Goal: Task Accomplishment & Management: Manage account settings

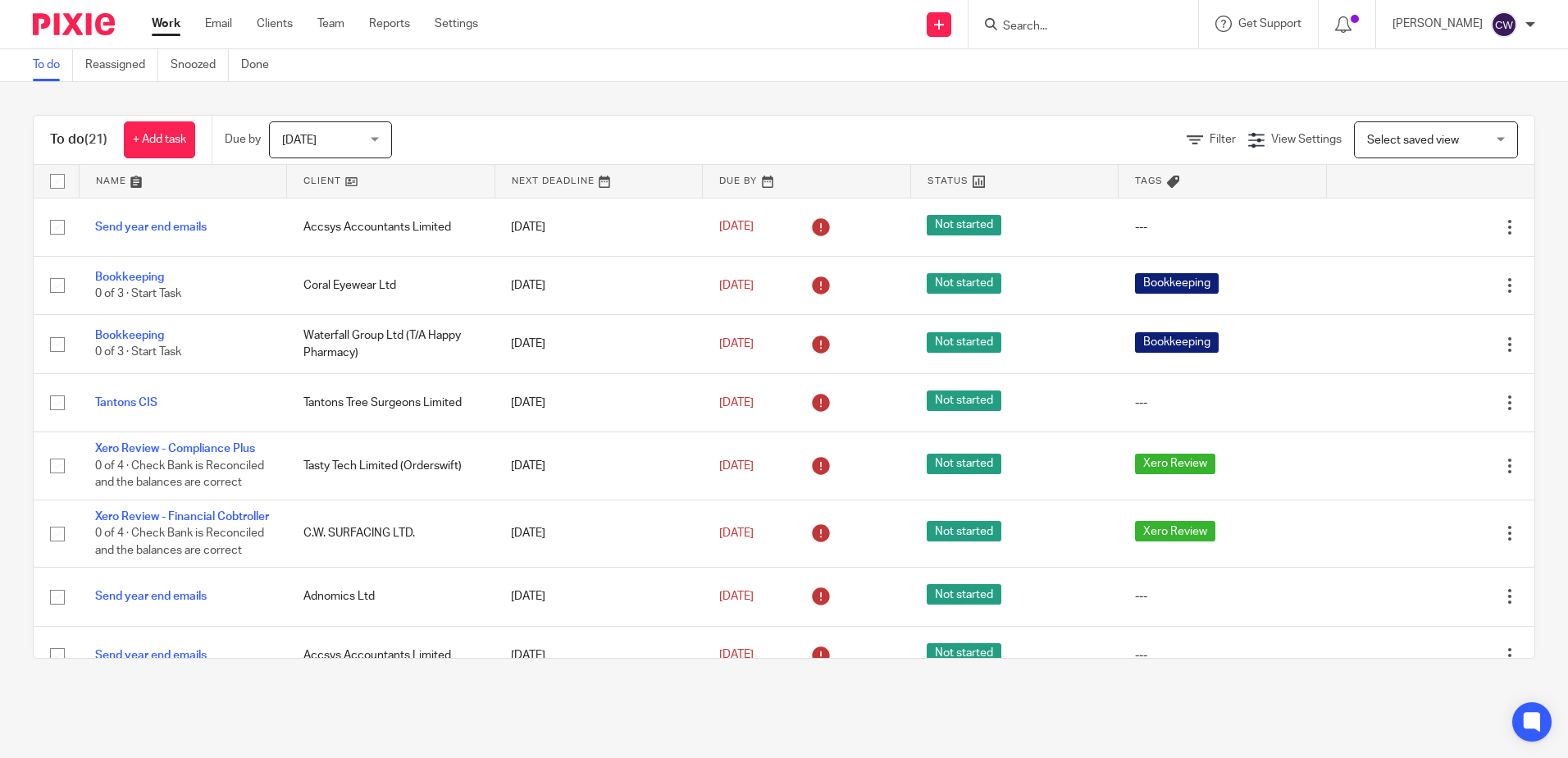
click at [1052, 24] on input "Search" at bounding box center [1074, 27] width 147 height 15
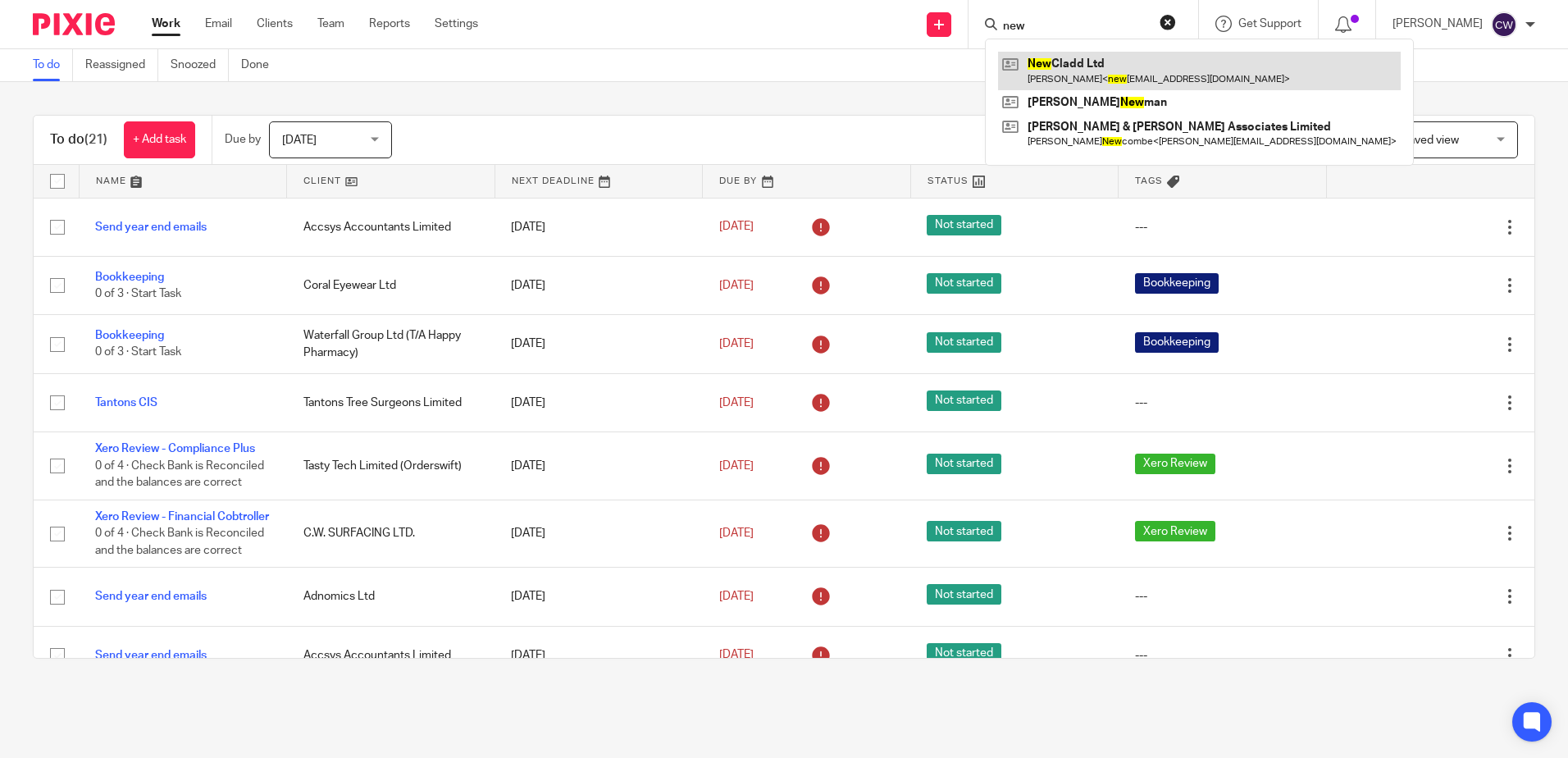
type input "new"
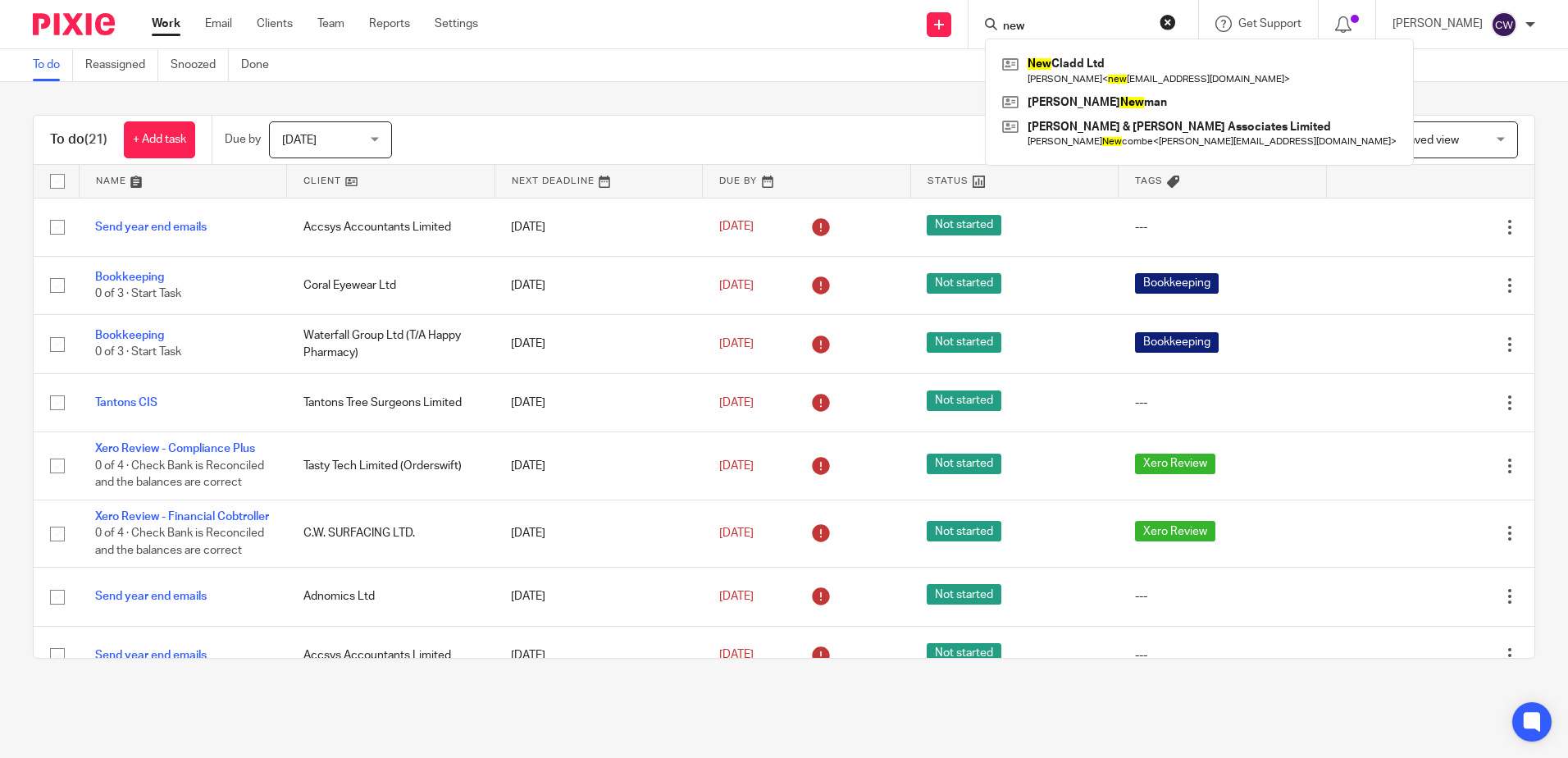
drag, startPoint x: 1066, startPoint y: 72, endPoint x: 768, endPoint y: 20, distance: 302.5
click at [1066, 72] on link at bounding box center [1200, 70] width 403 height 38
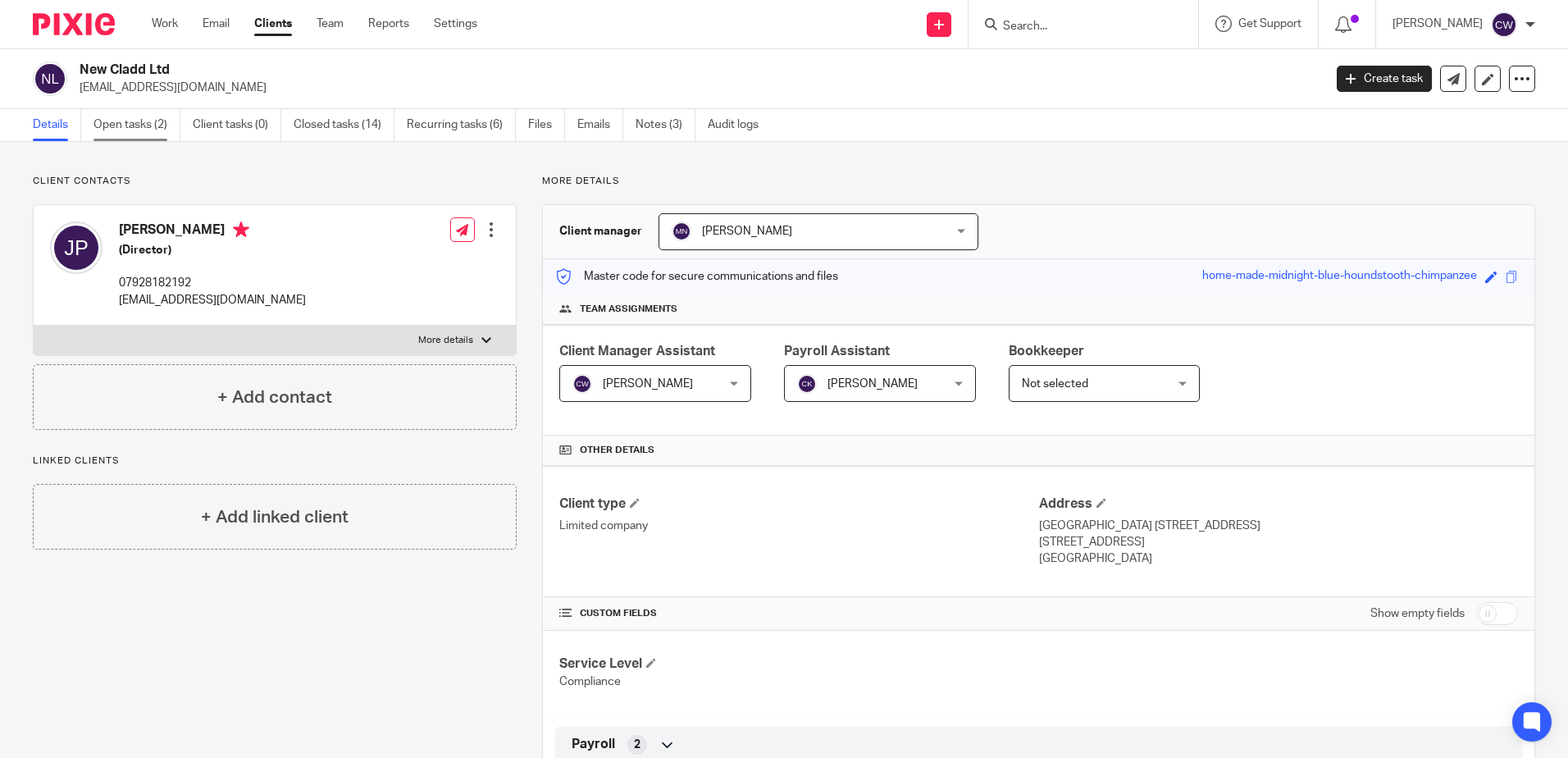
click at [139, 120] on link "Open tasks (2)" at bounding box center [137, 125] width 87 height 32
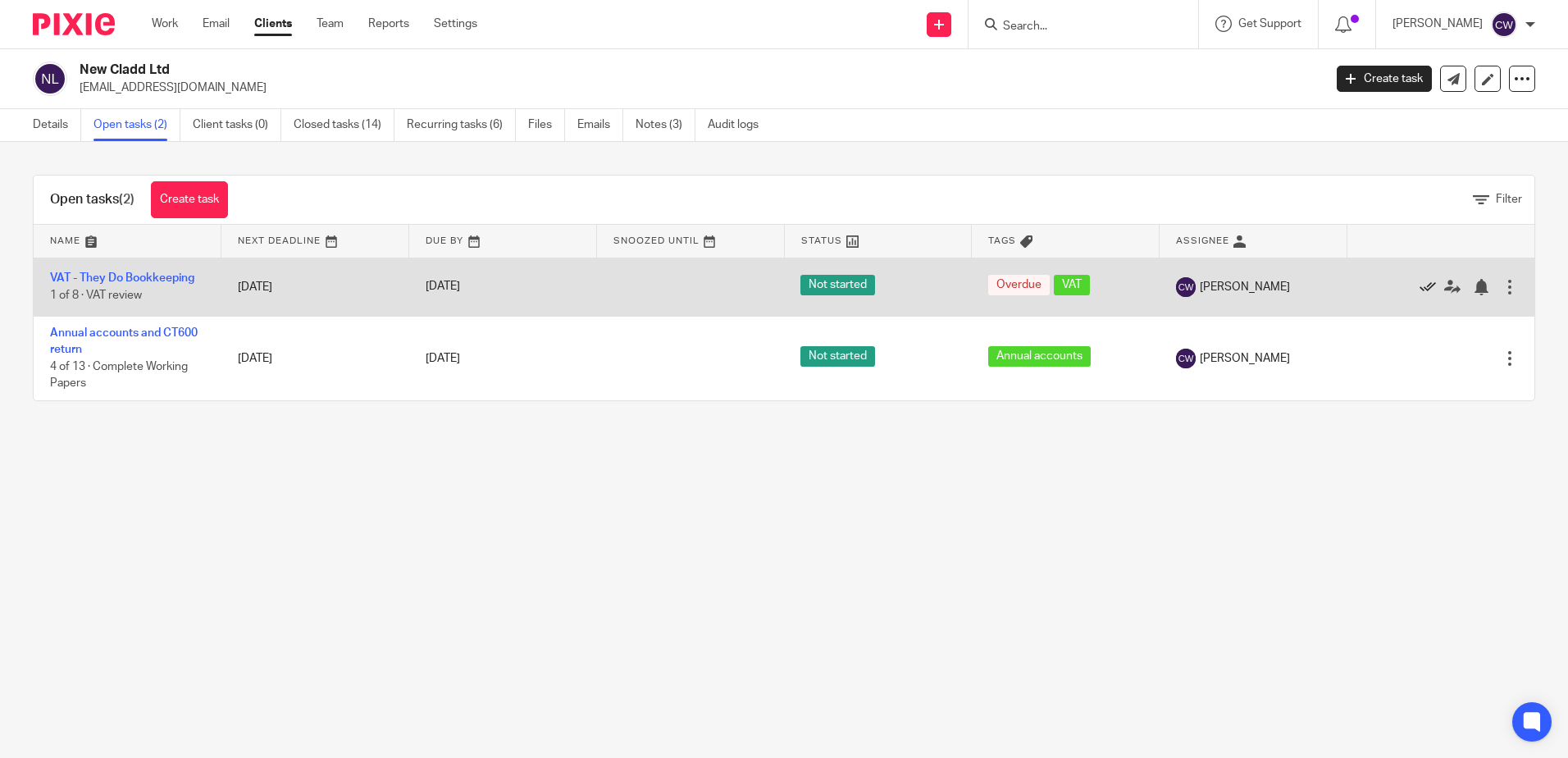
click at [1420, 283] on icon at bounding box center [1428, 287] width 17 height 17
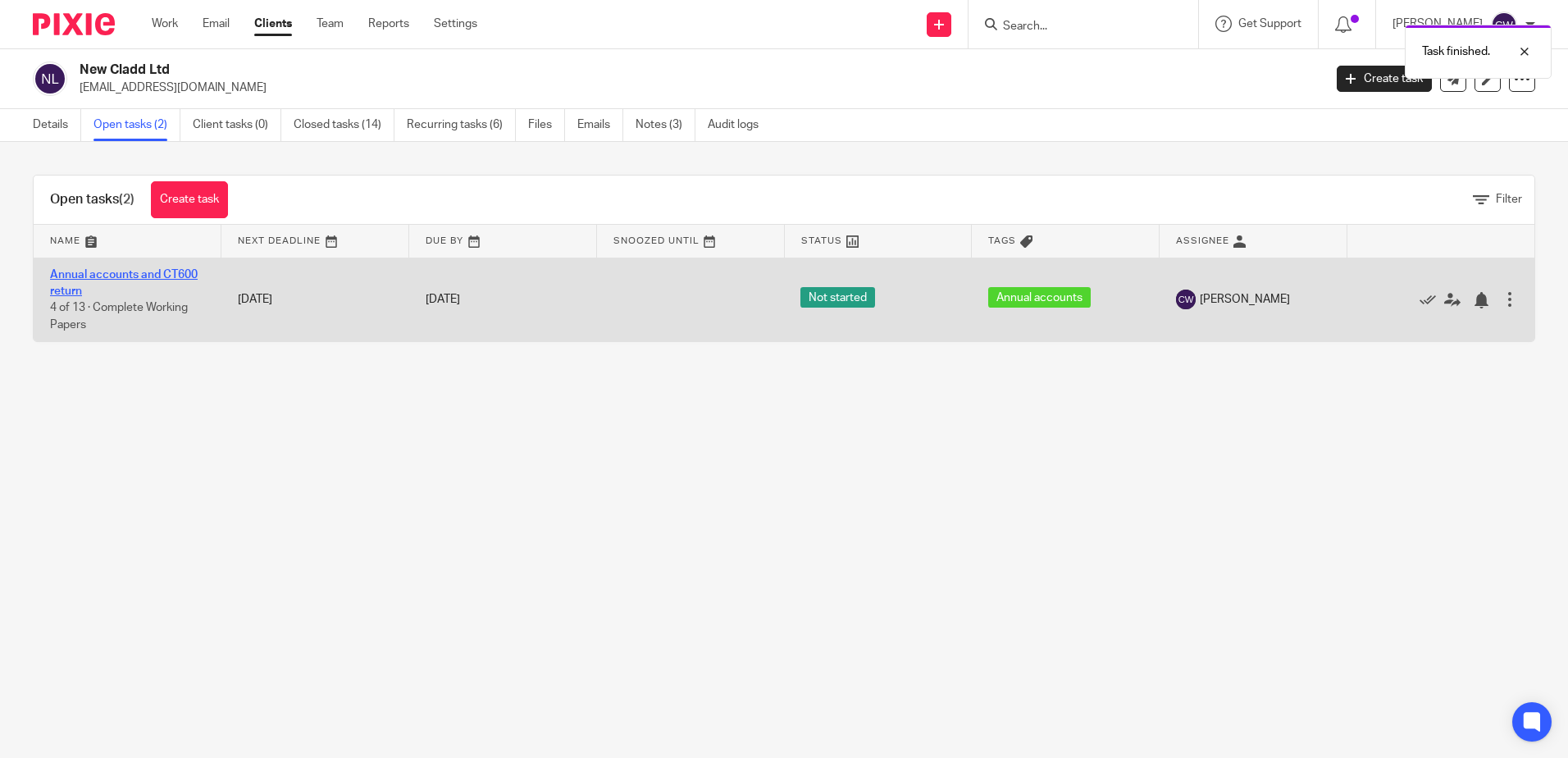
click at [144, 277] on link "Annual accounts and CT600 return" at bounding box center [123, 283] width 147 height 28
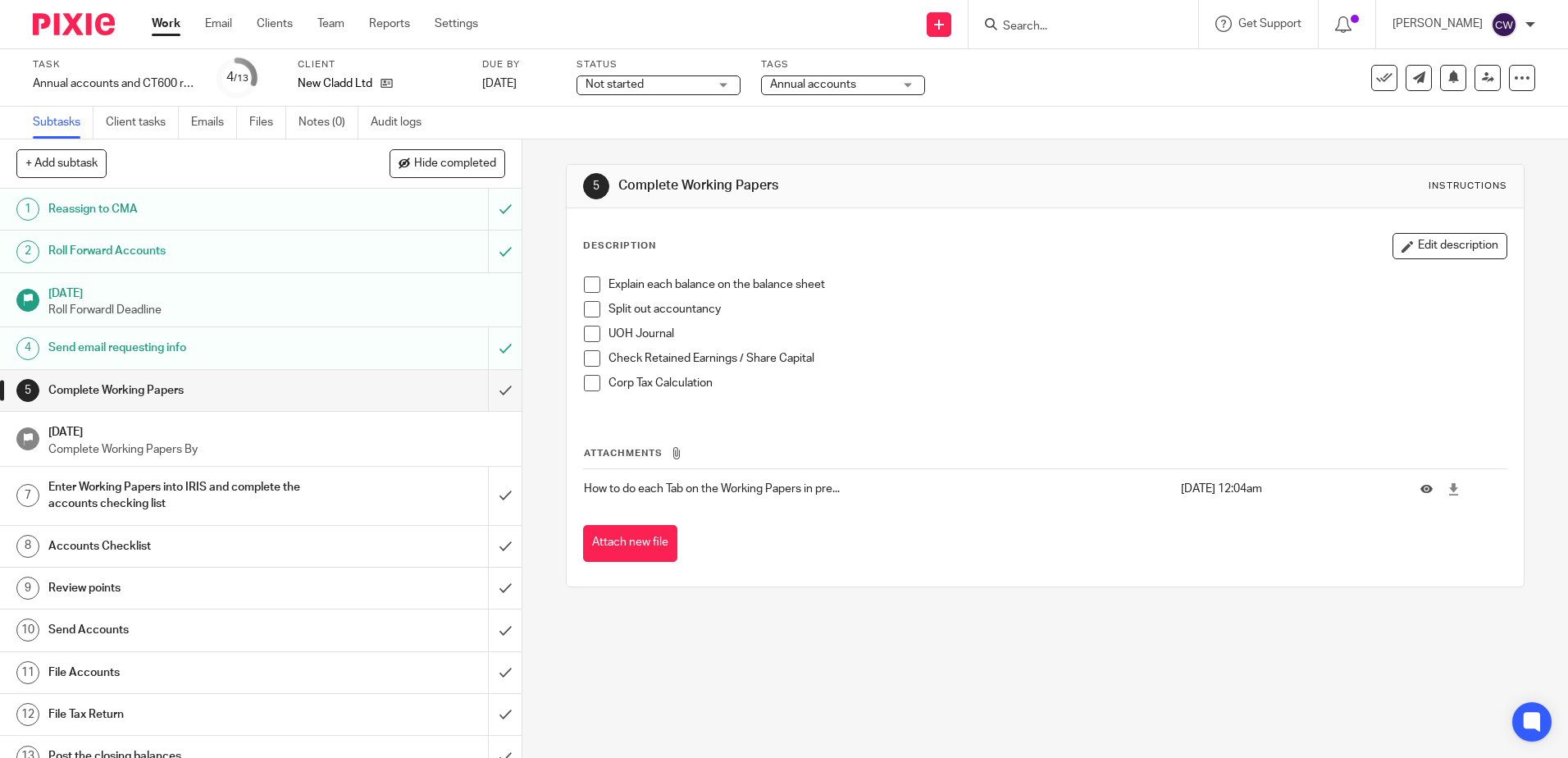
click at [312, 355] on h1 "Send email requesting info" at bounding box center [189, 348] width 283 height 24
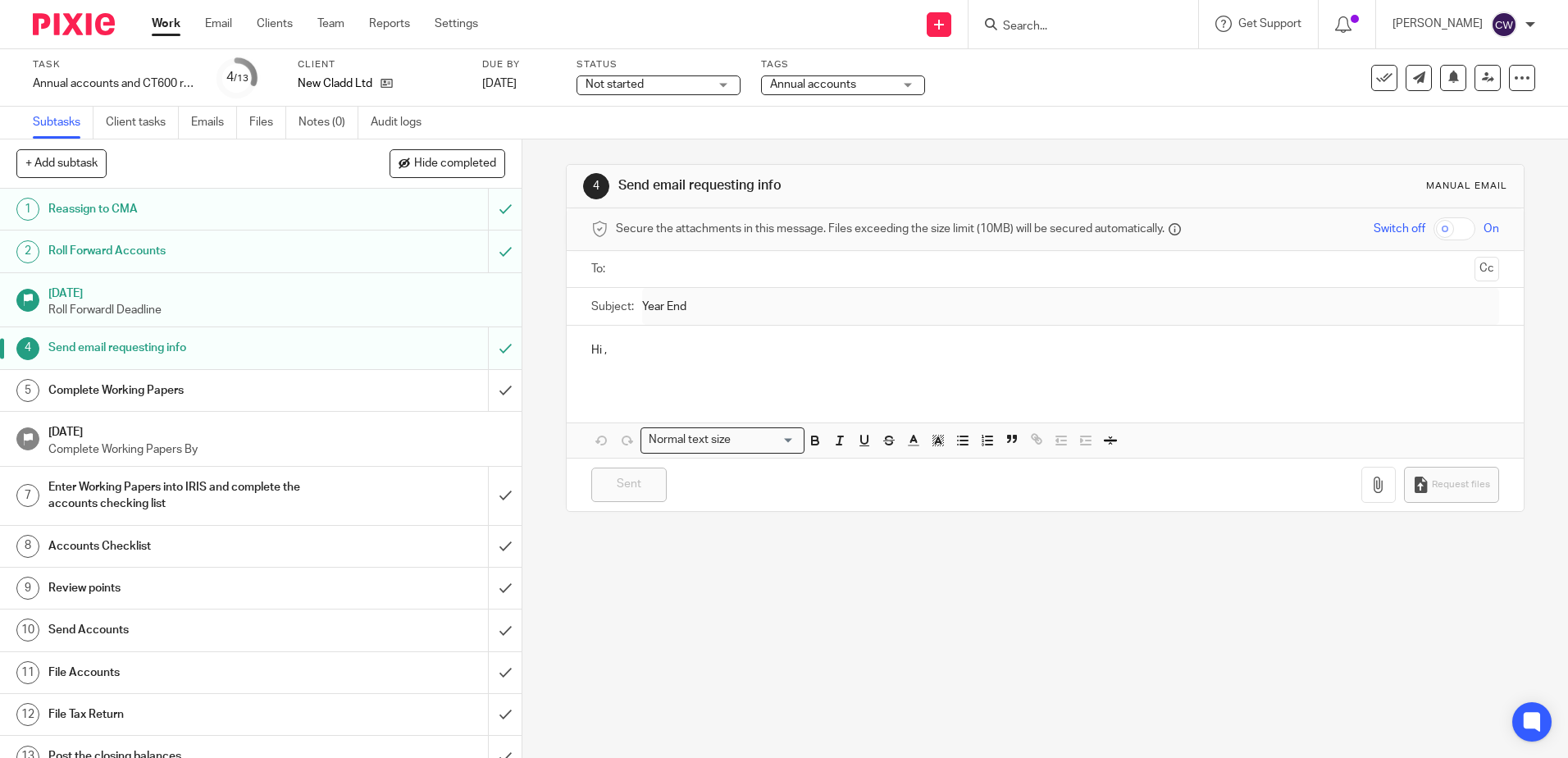
click at [296, 308] on p "Roll Forwardl Deadline" at bounding box center [276, 310] width 458 height 17
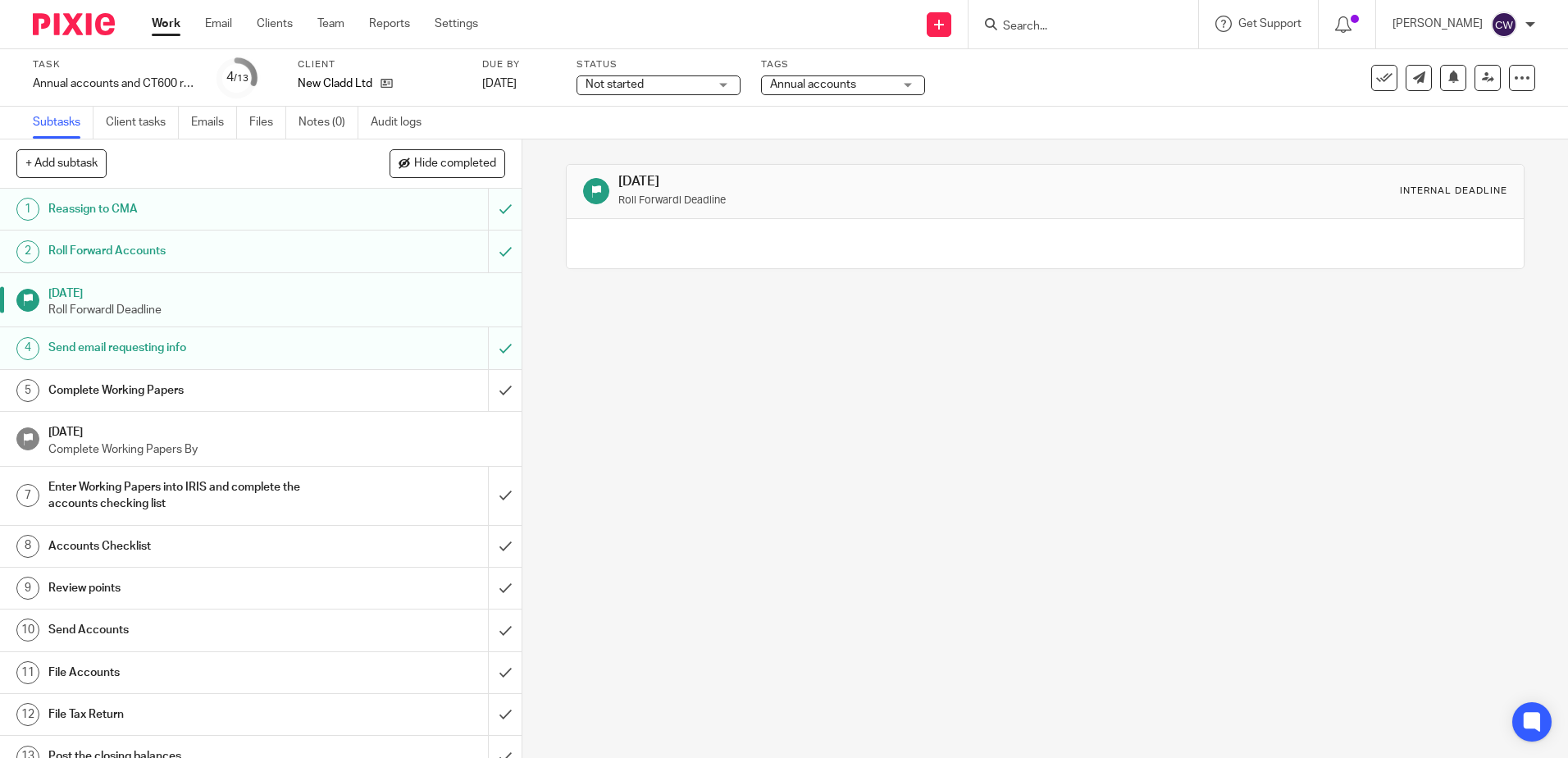
click at [291, 260] on h1 "Roll Forward Accounts" at bounding box center [189, 251] width 283 height 24
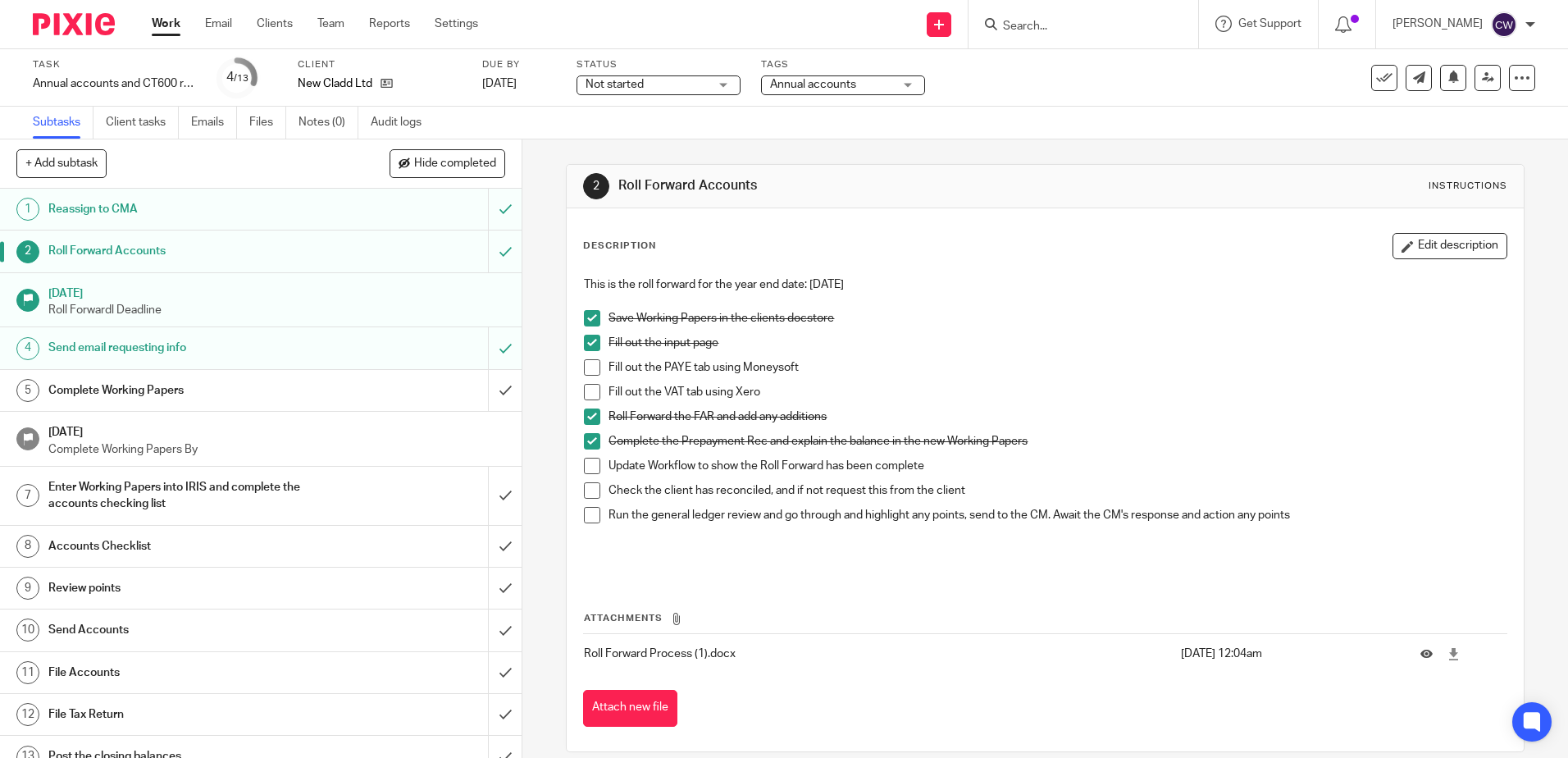
click at [593, 371] on span at bounding box center [592, 367] width 17 height 17
click at [590, 390] on span at bounding box center [592, 392] width 17 height 17
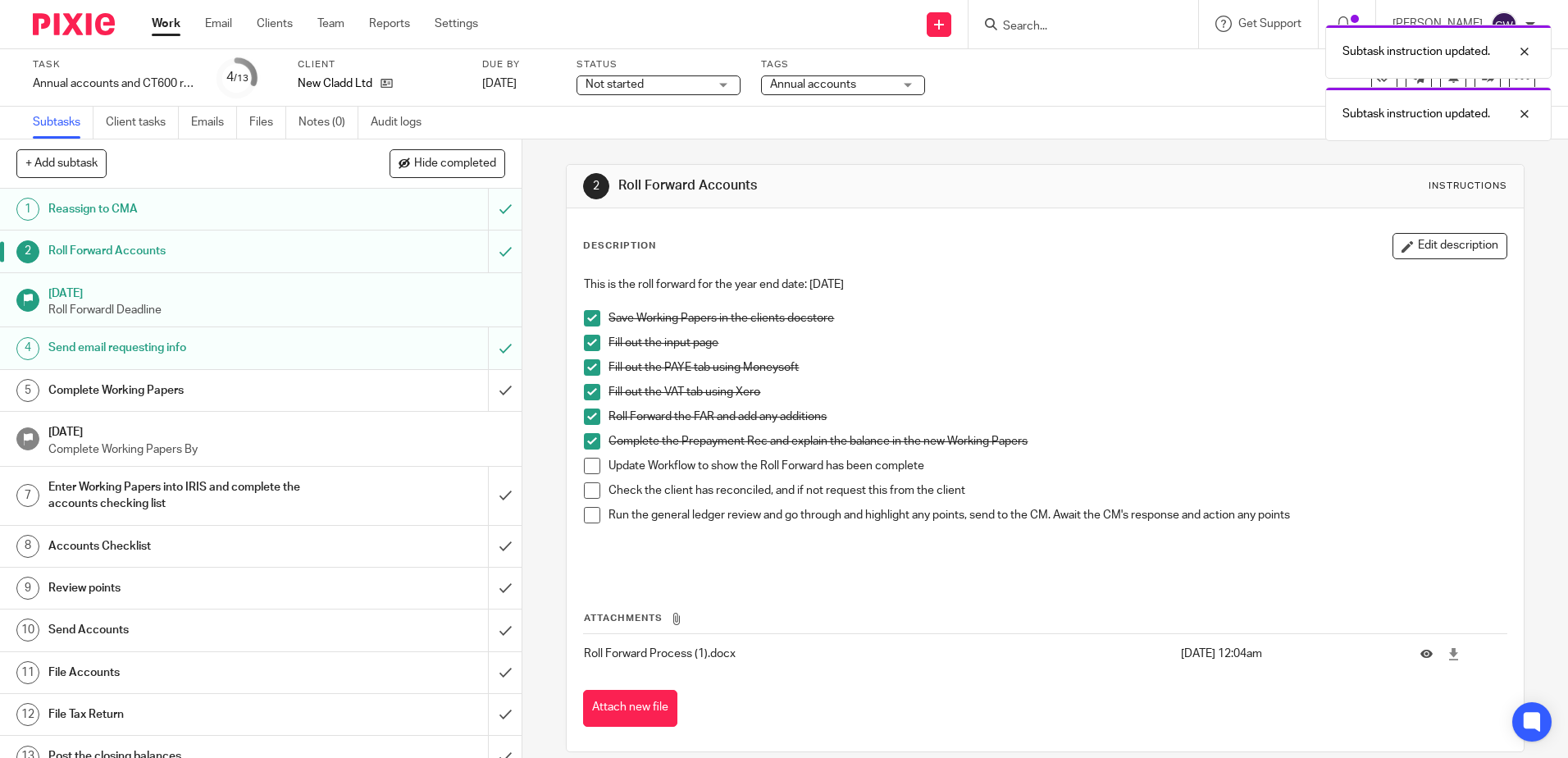
click at [585, 452] on li "Complete the Prepayment Rec and explain the balance in the new Working Papers" at bounding box center [1045, 446] width 922 height 24
click at [587, 468] on span at bounding box center [592, 466] width 17 height 17
click at [587, 485] on span at bounding box center [592, 490] width 17 height 17
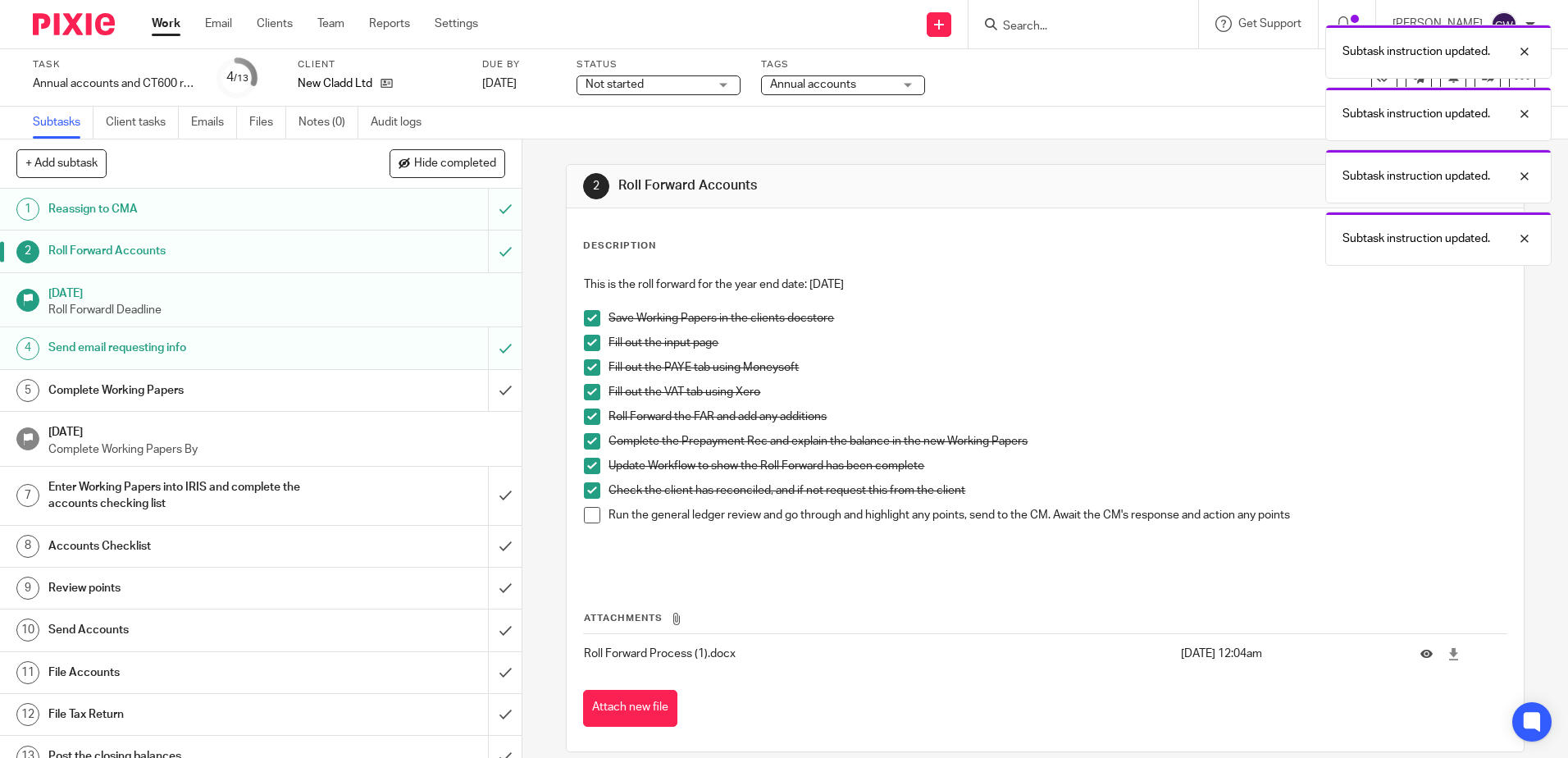
click at [587, 505] on li "Check the client has reconciled, and if not request this from the client" at bounding box center [1045, 495] width 922 height 24
click at [587, 509] on span at bounding box center [592, 515] width 17 height 17
click at [567, 188] on div "2 Roll Forward Accounts Instructions" at bounding box center [1045, 187] width 957 height 44
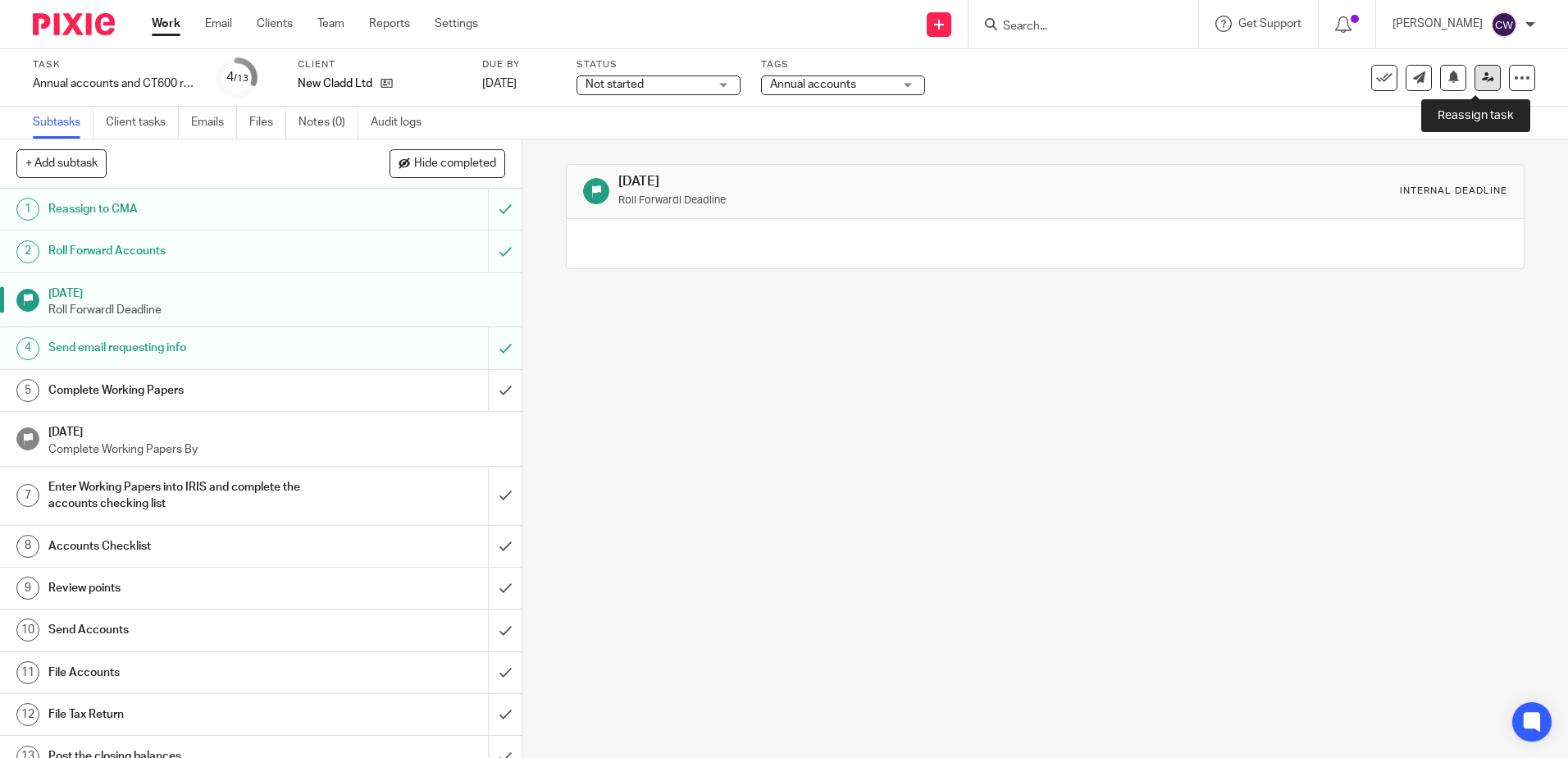
click at [1483, 81] on link at bounding box center [1488, 78] width 26 height 26
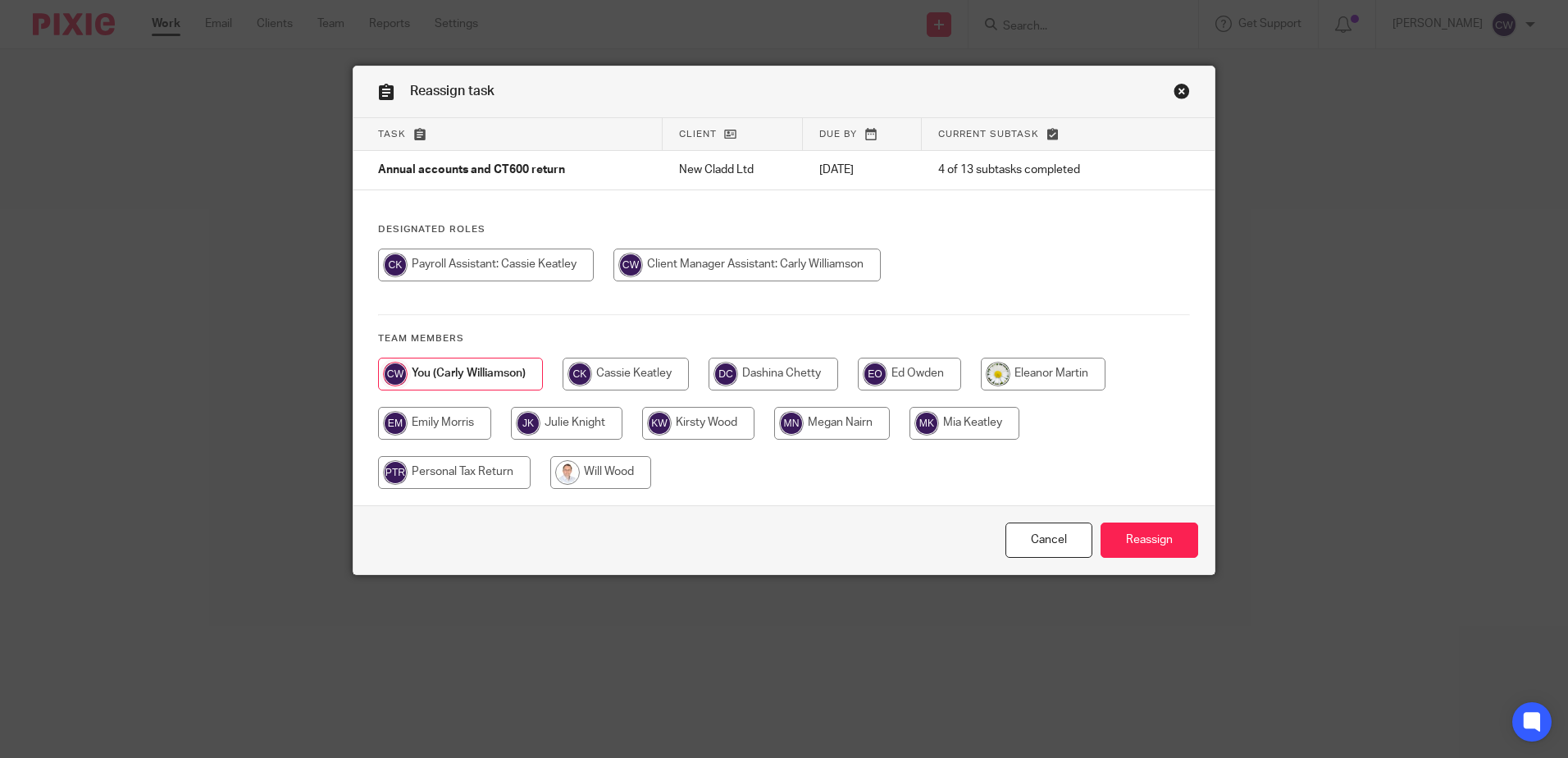
click at [826, 425] on input "radio" at bounding box center [832, 423] width 116 height 33
radio input "true"
click at [1120, 540] on input "Reassign" at bounding box center [1149, 540] width 98 height 35
